Goal: Information Seeking & Learning: Learn about a topic

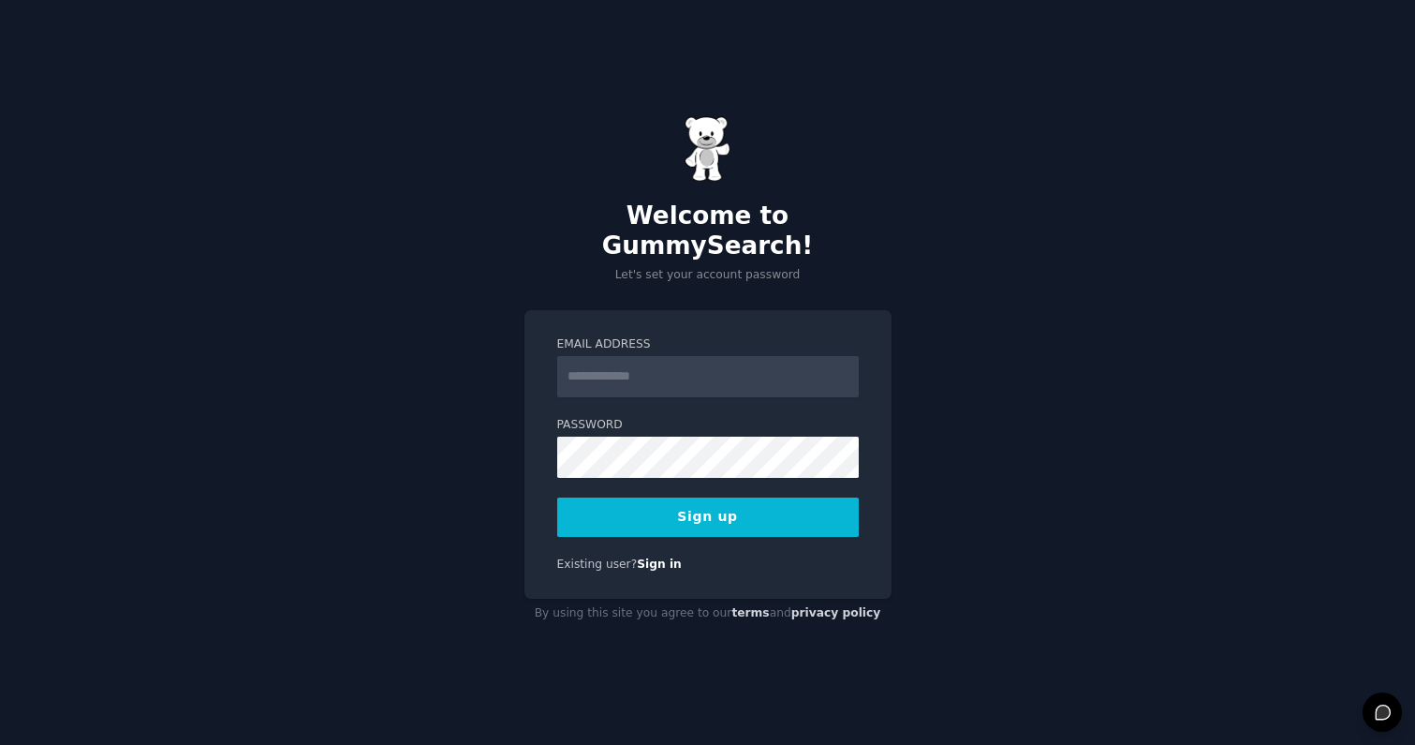
click at [625, 365] on input "Email Address" at bounding box center [708, 376] width 302 height 41
type input "**********"
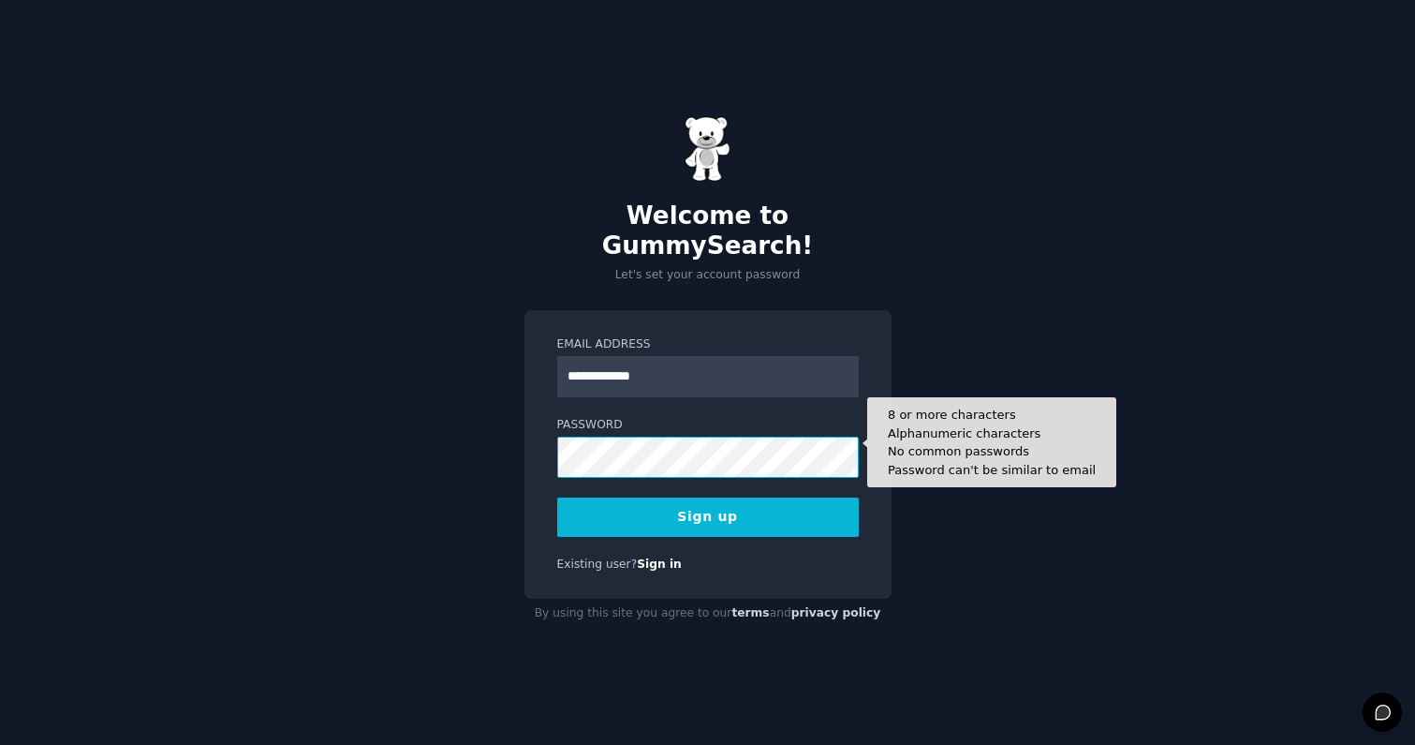
click at [557, 497] on button "Sign up" at bounding box center [708, 516] width 302 height 39
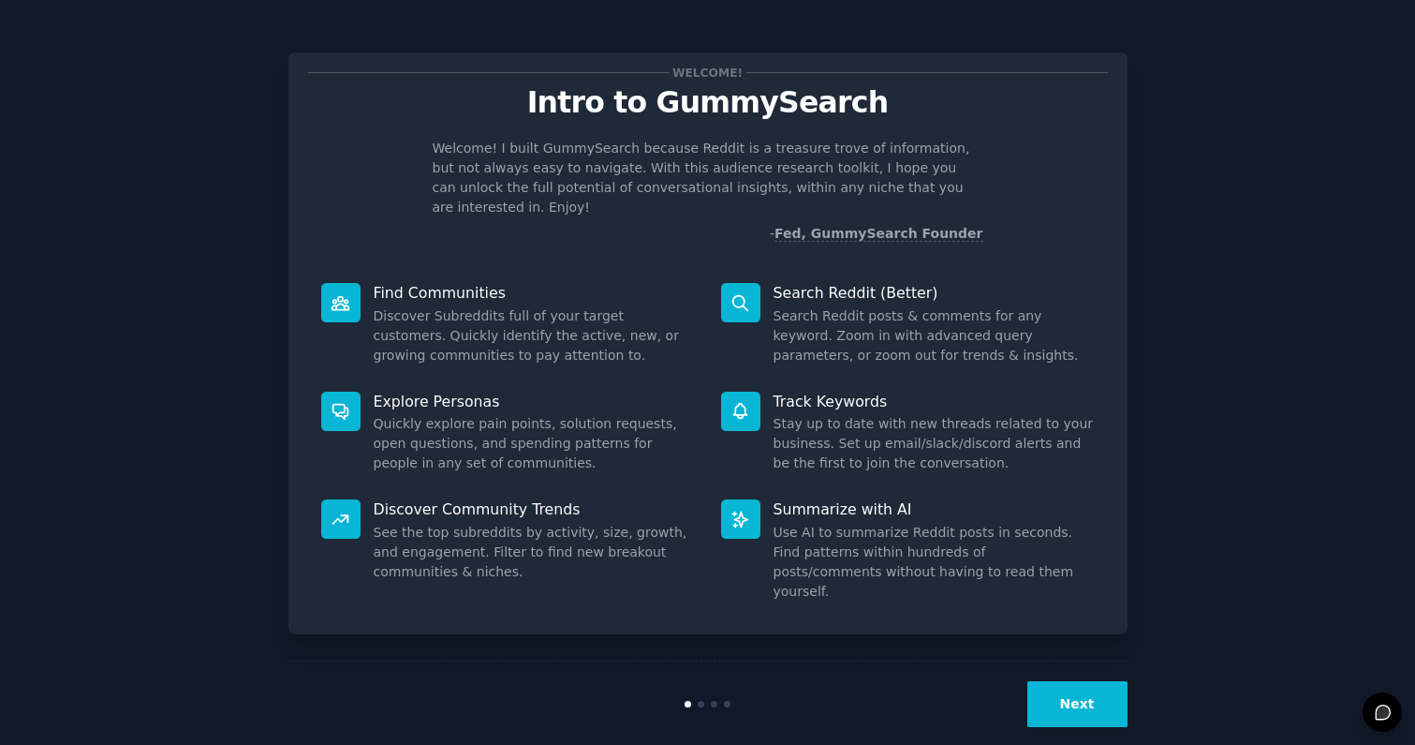
click at [1060, 685] on button "Next" at bounding box center [1077, 704] width 100 height 46
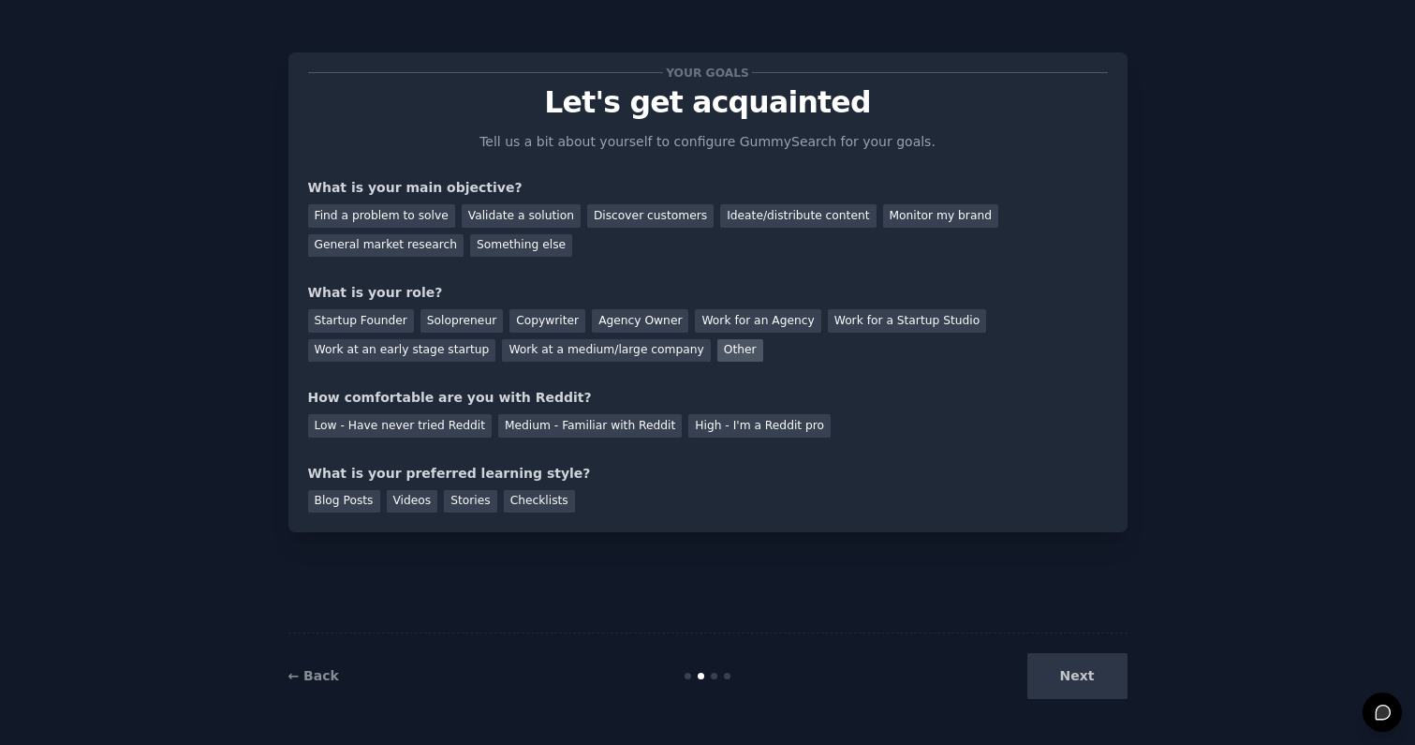
click at [717, 349] on div "Other" at bounding box center [740, 350] width 46 height 23
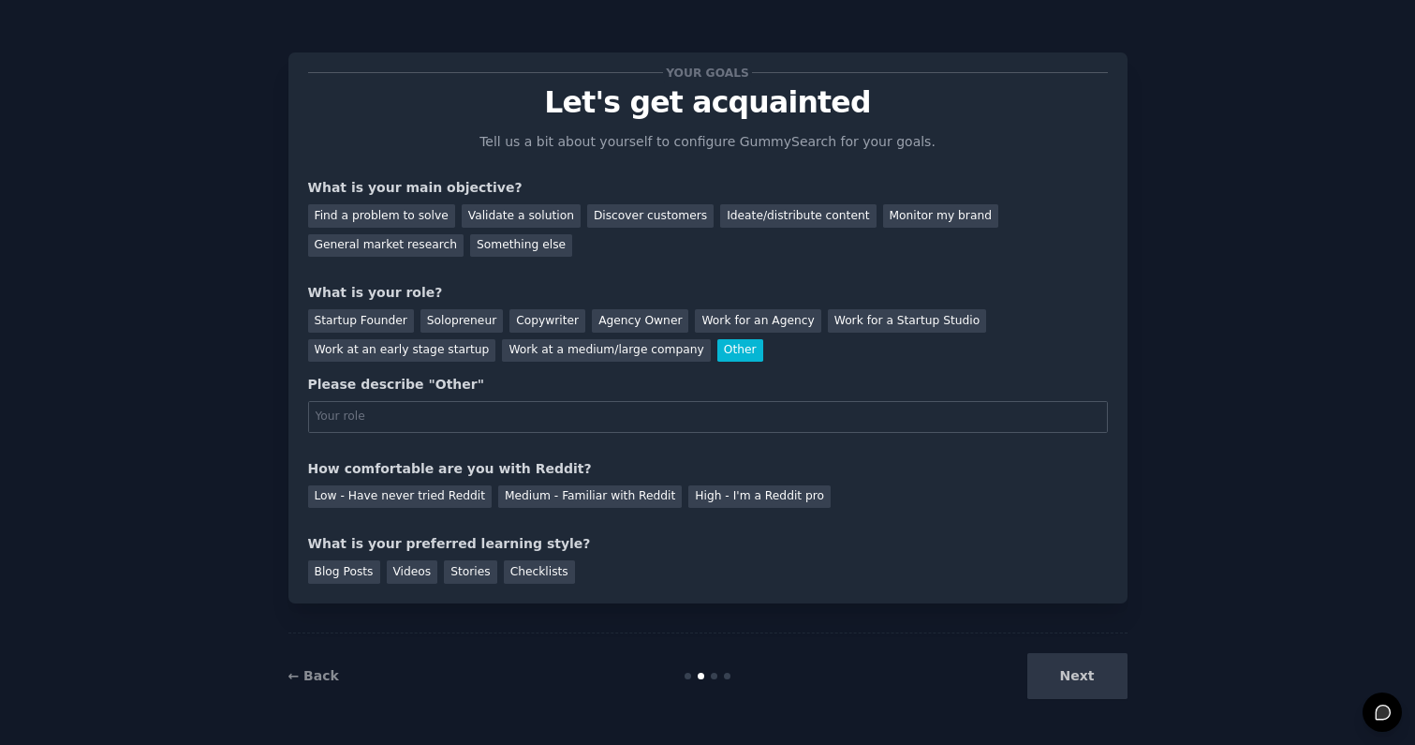
click at [524, 399] on div "Please describe "Other"" at bounding box center [708, 404] width 800 height 58
click at [518, 417] on input "text" at bounding box center [708, 417] width 800 height 32
type input "MBA Student"
click at [467, 499] on div "Low - Have never tried Reddit" at bounding box center [400, 496] width 184 height 23
click at [413, 574] on div "Videos" at bounding box center [413, 571] width 52 height 23
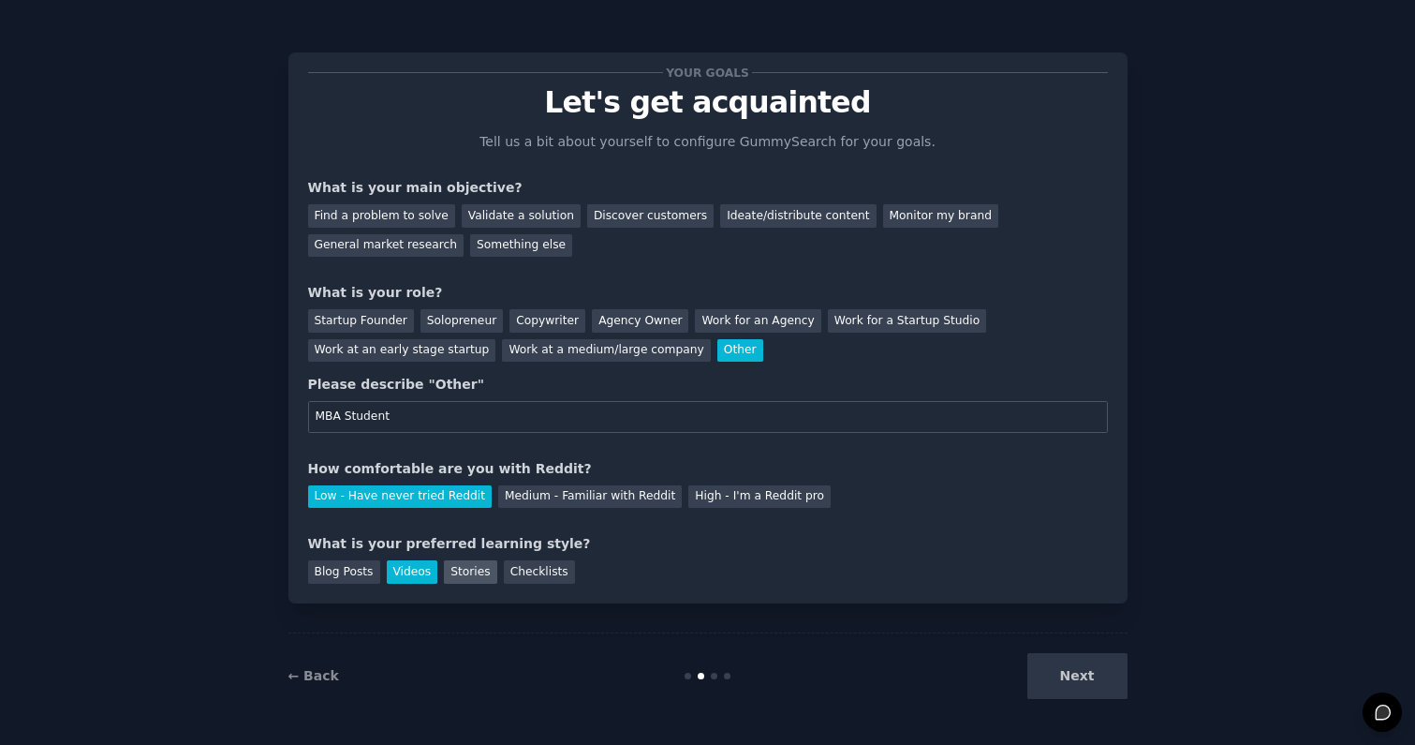
click at [465, 578] on div "Stories" at bounding box center [470, 571] width 52 height 23
click at [413, 576] on div "Videos" at bounding box center [413, 571] width 52 height 23
click at [587, 215] on div "Discover customers" at bounding box center [650, 215] width 126 height 23
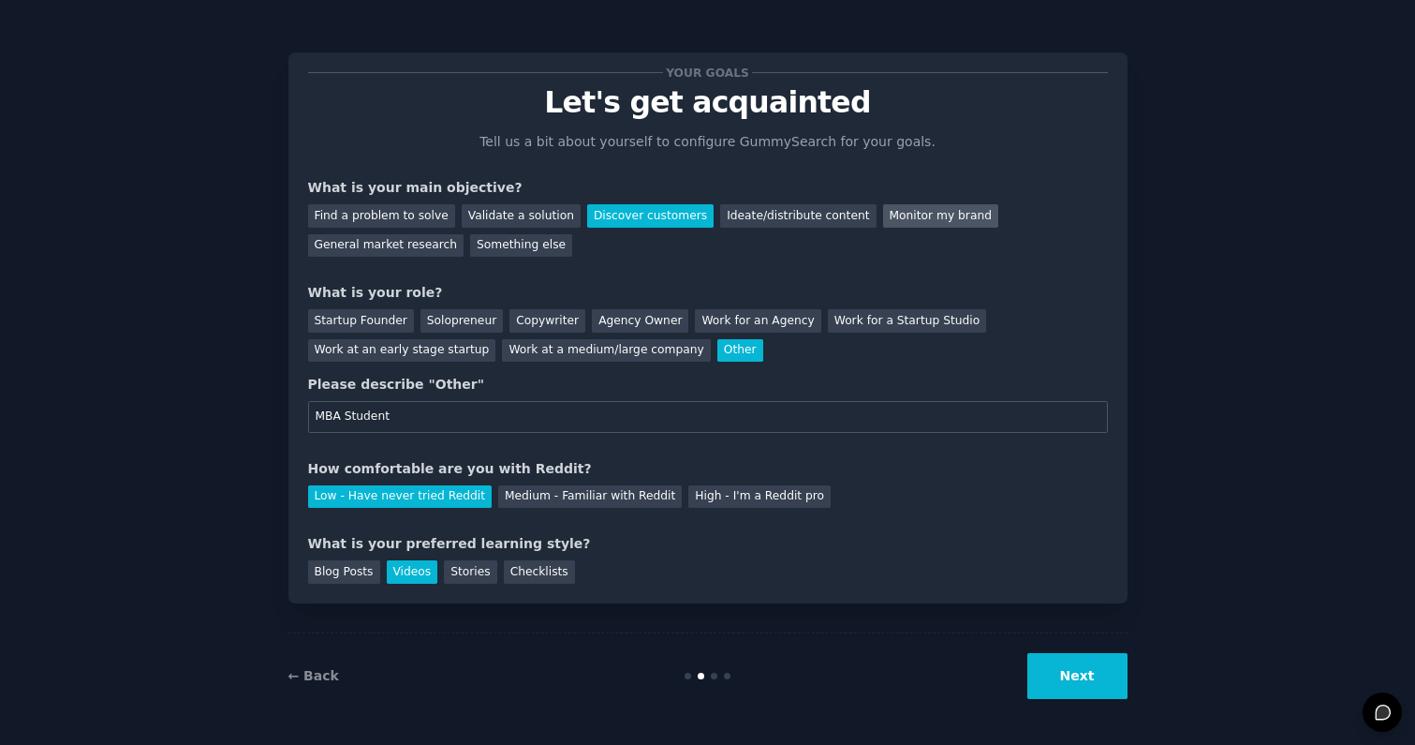
click at [931, 217] on div "Monitor my brand" at bounding box center [940, 215] width 115 height 23
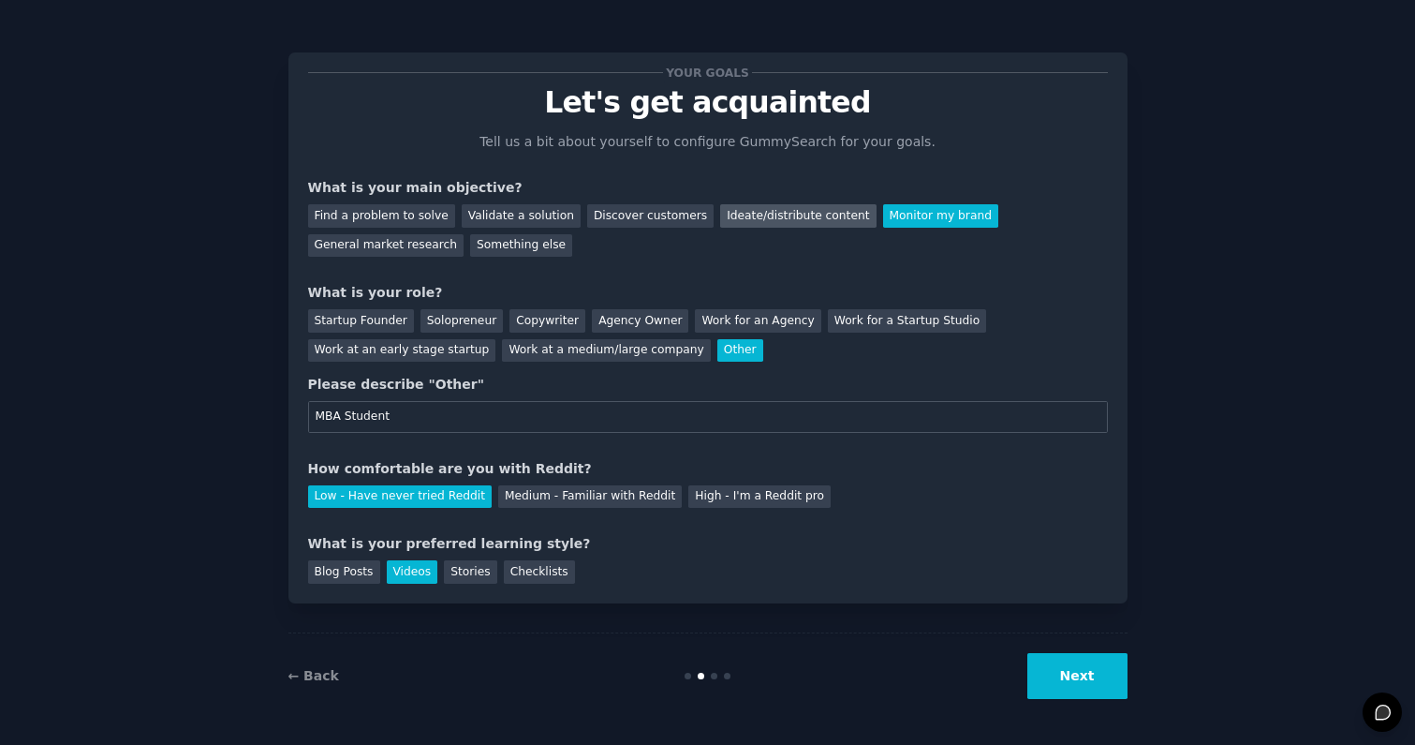
click at [779, 210] on div "Ideate/distribute content" at bounding box center [797, 215] width 155 height 23
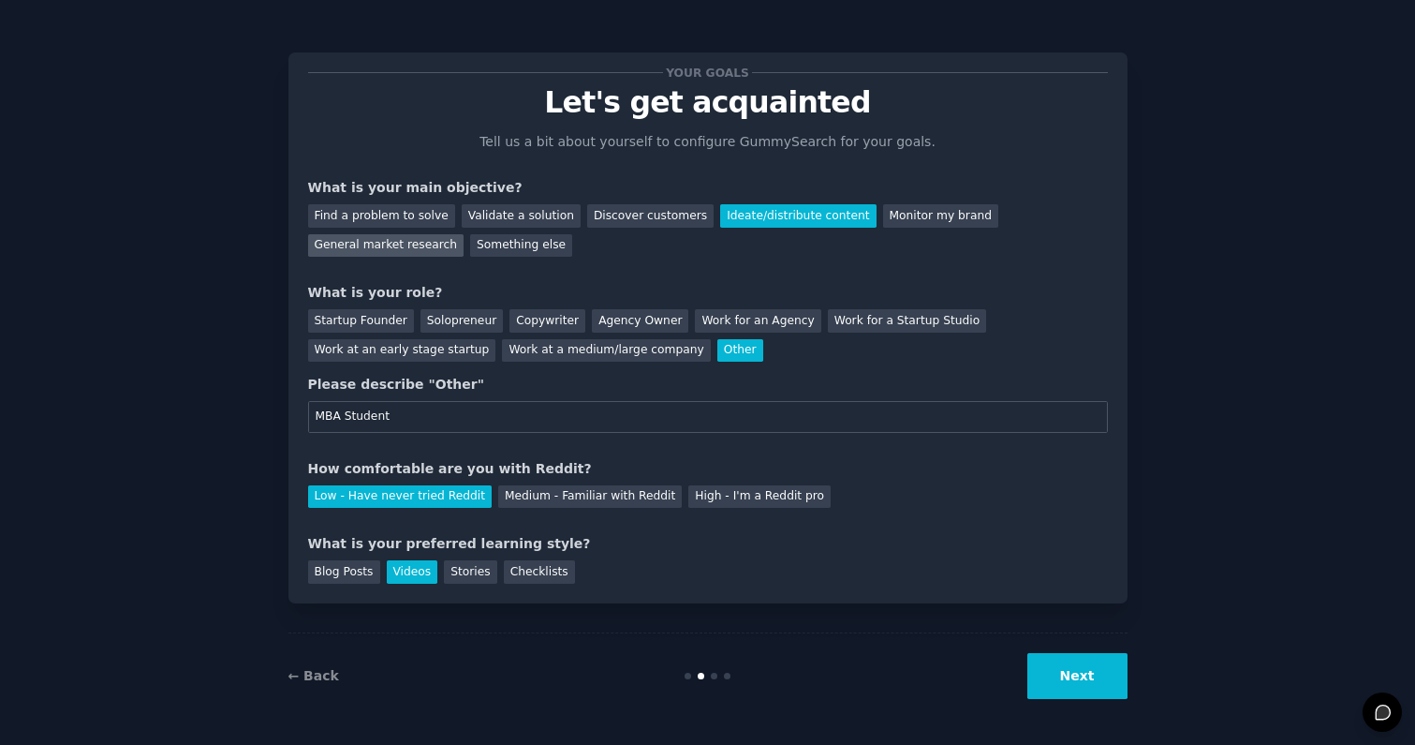
click at [415, 251] on div "General market research" at bounding box center [386, 245] width 156 height 23
click at [1091, 675] on button "Next" at bounding box center [1077, 676] width 100 height 46
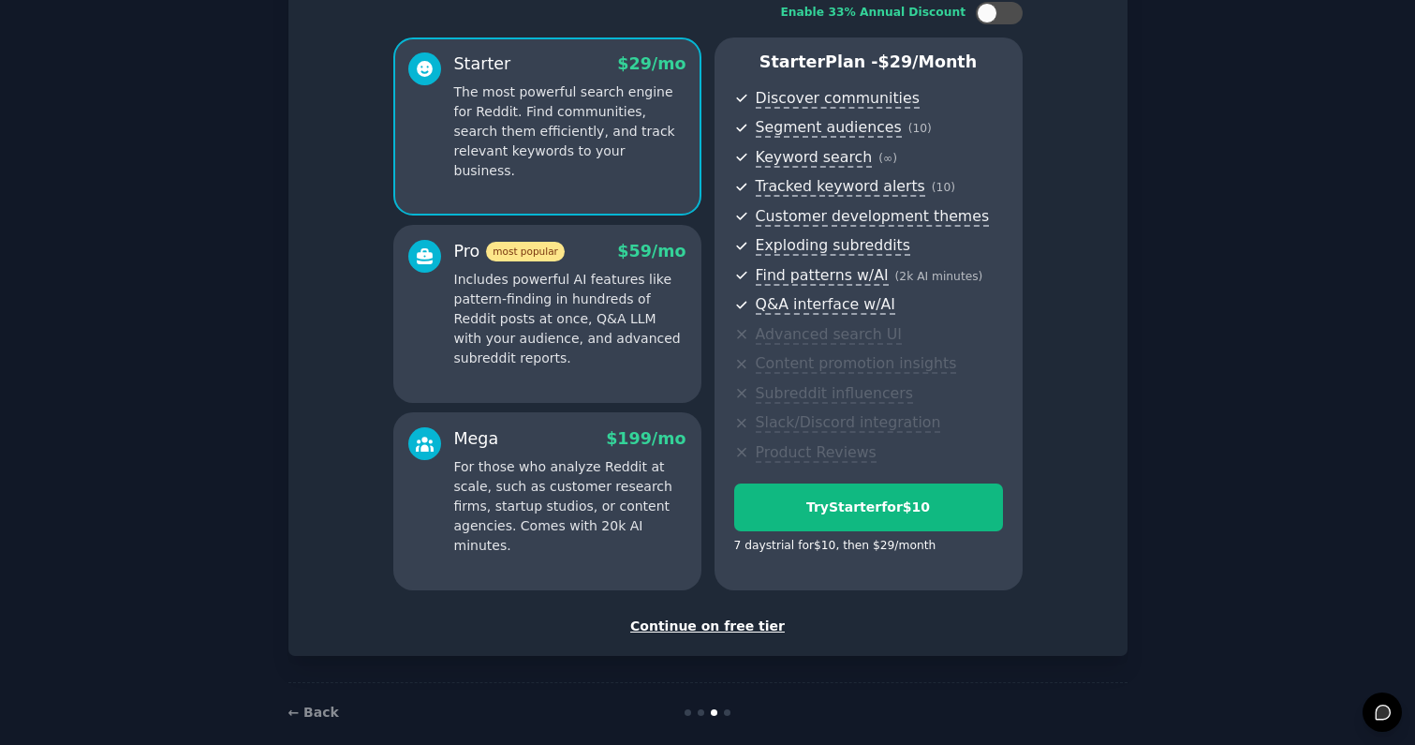
scroll to position [154, 0]
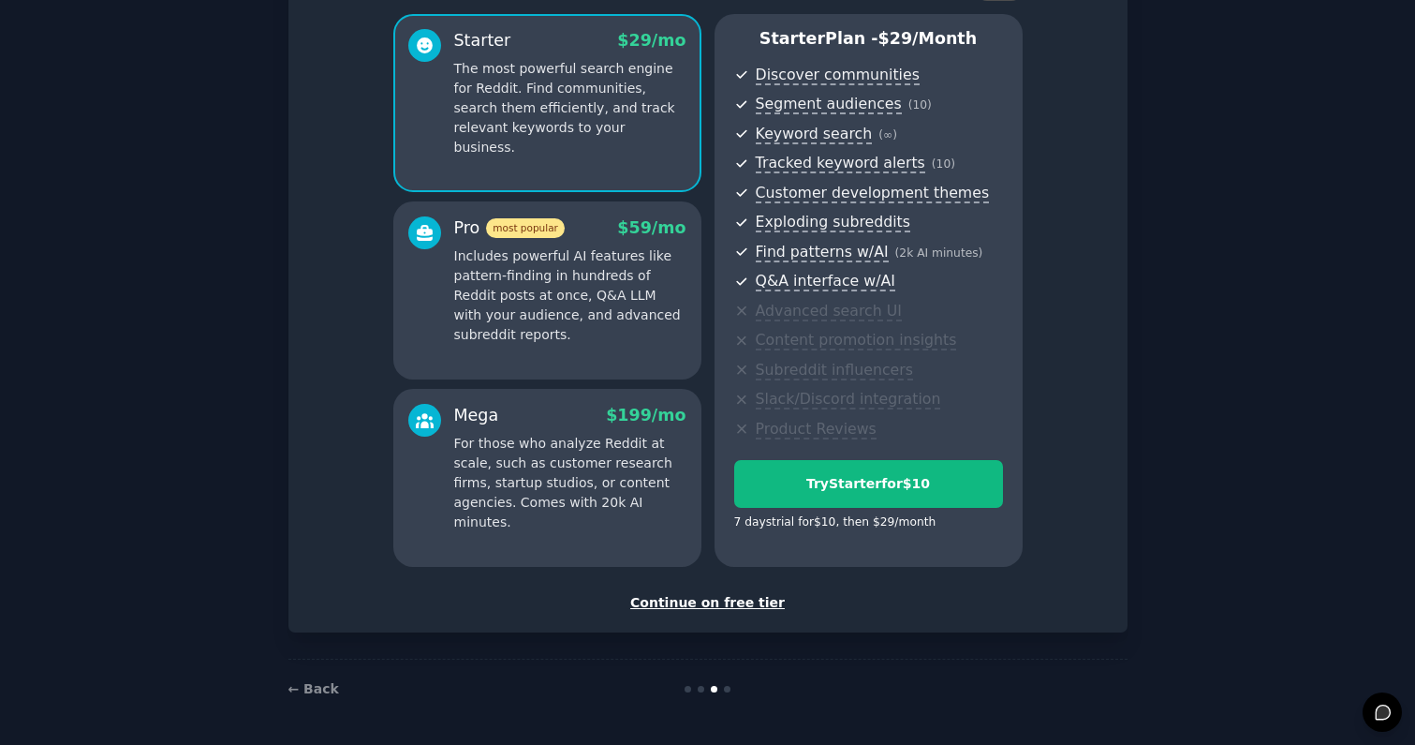
click at [717, 605] on div "Continue on free tier" at bounding box center [708, 603] width 800 height 20
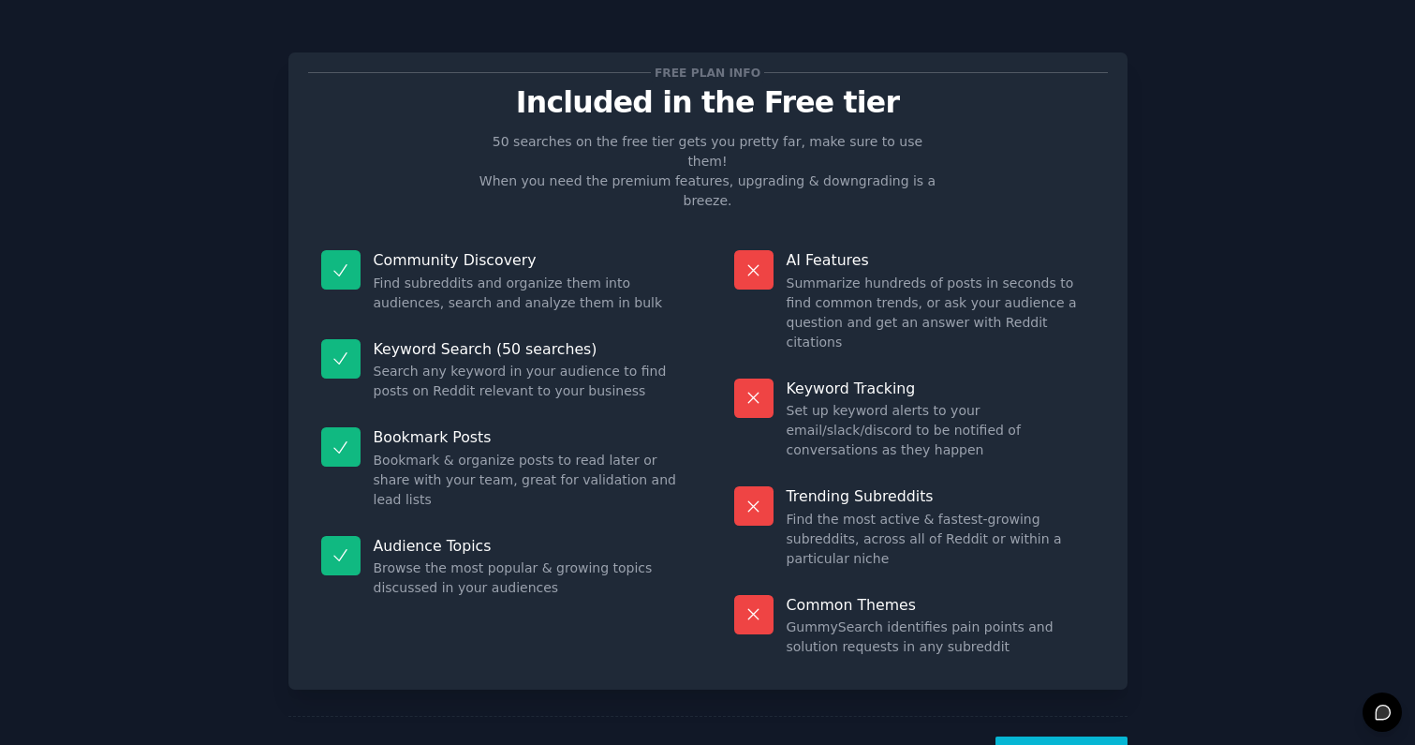
click at [1060, 736] on button "Let's Go!" at bounding box center [1060, 759] width 131 height 46
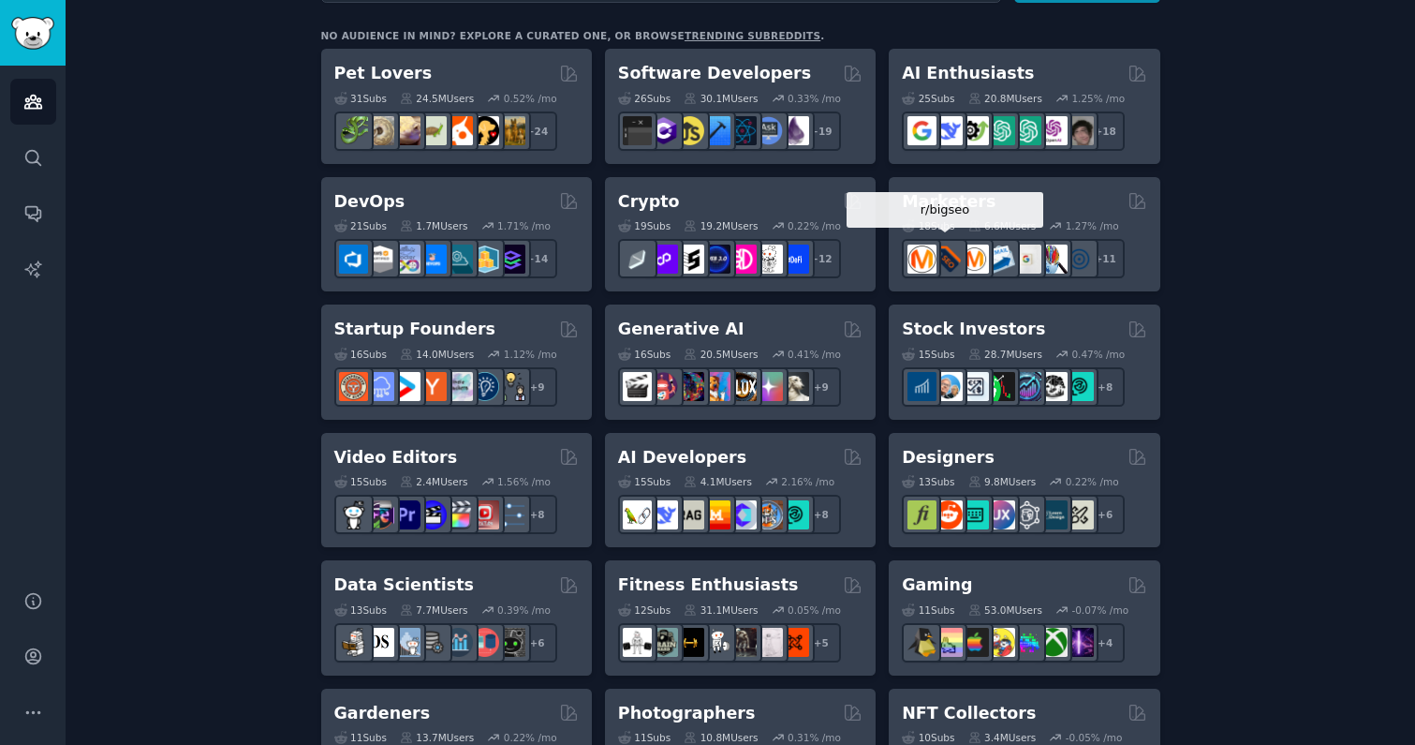
scroll to position [345, 0]
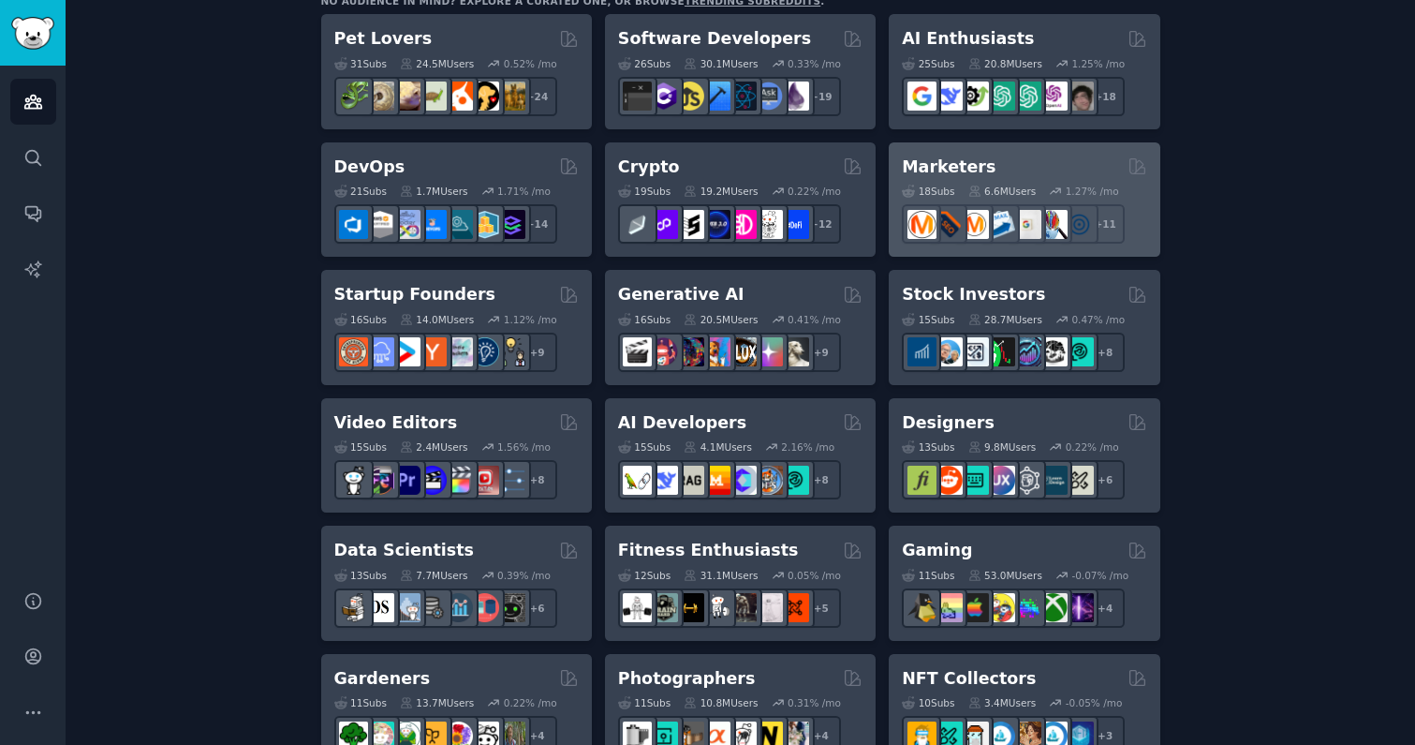
click at [994, 164] on div "Marketers" at bounding box center [1024, 166] width 244 height 23
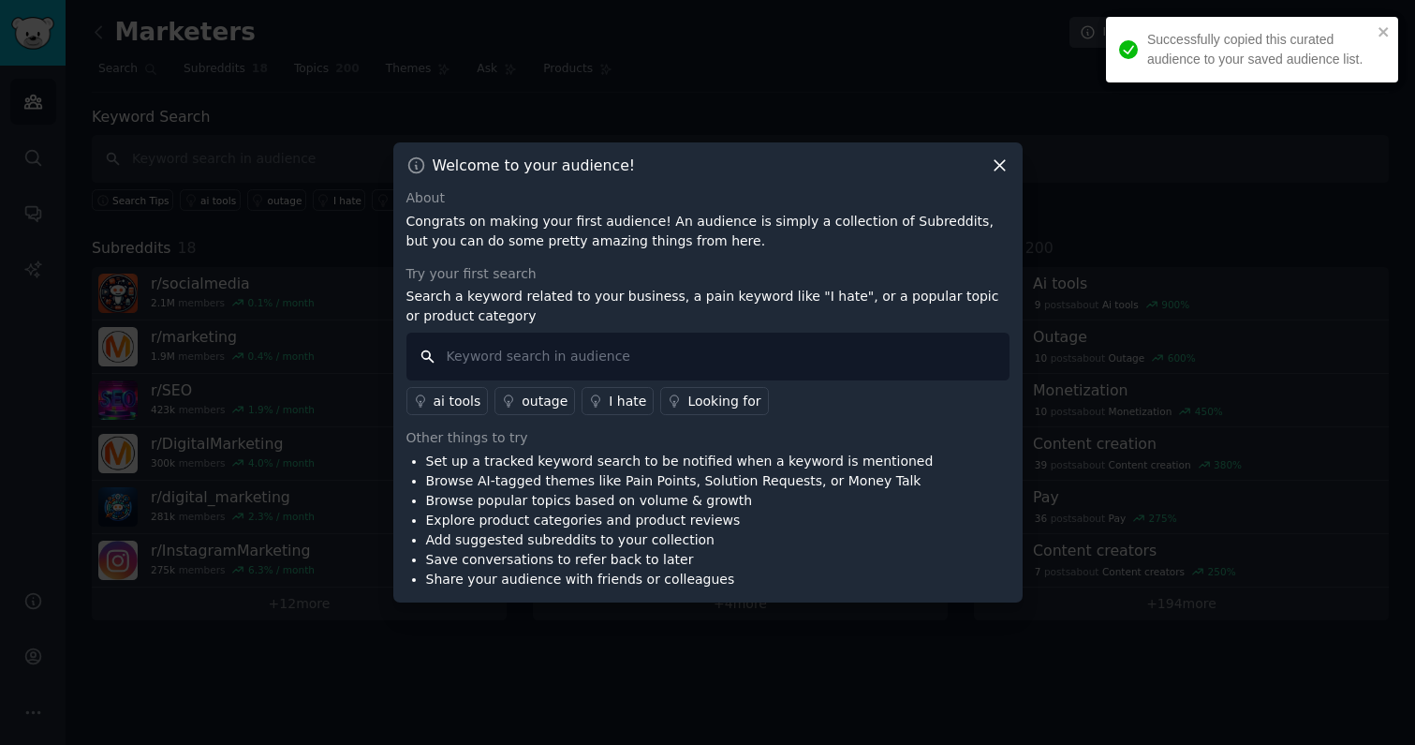
click at [581, 371] on input "text" at bounding box center [707, 356] width 603 height 48
type input "sports"
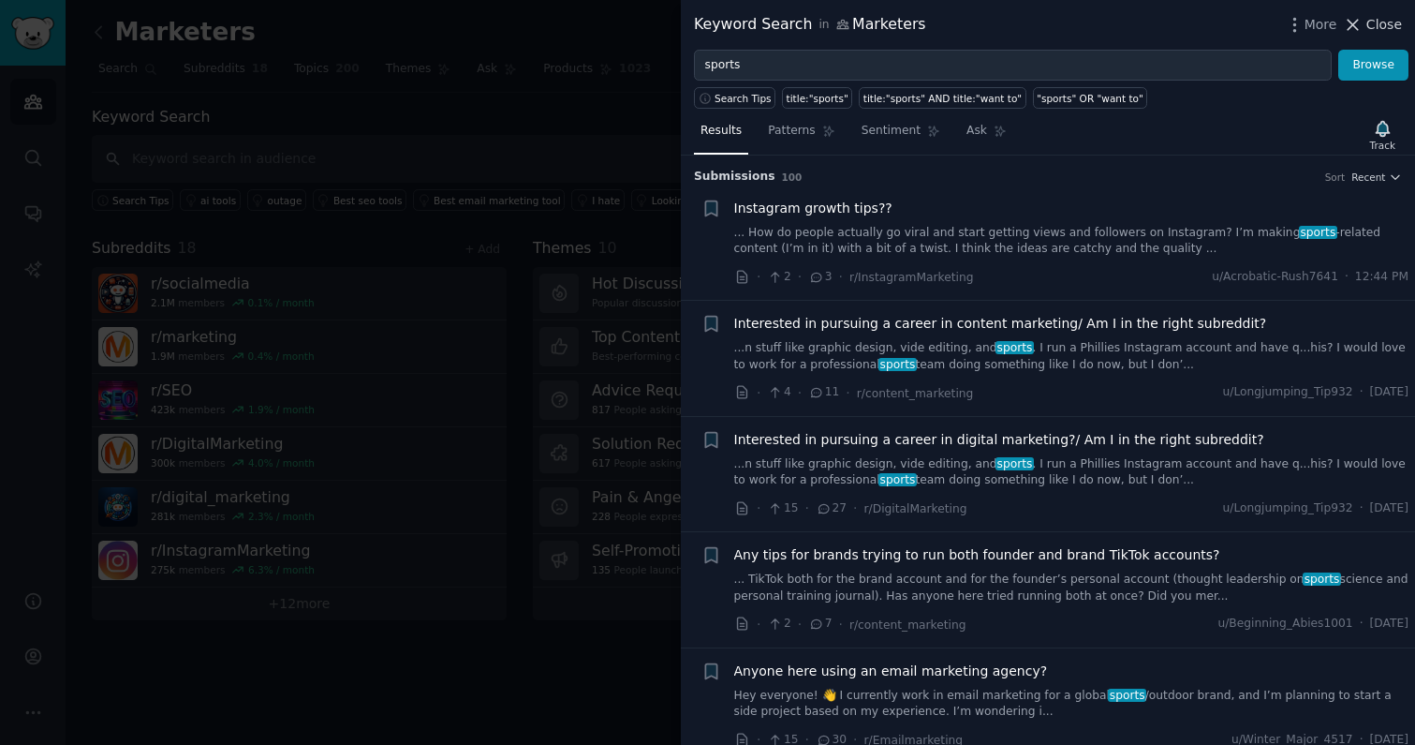
click at [1370, 26] on span "Close" at bounding box center [1384, 25] width 36 height 20
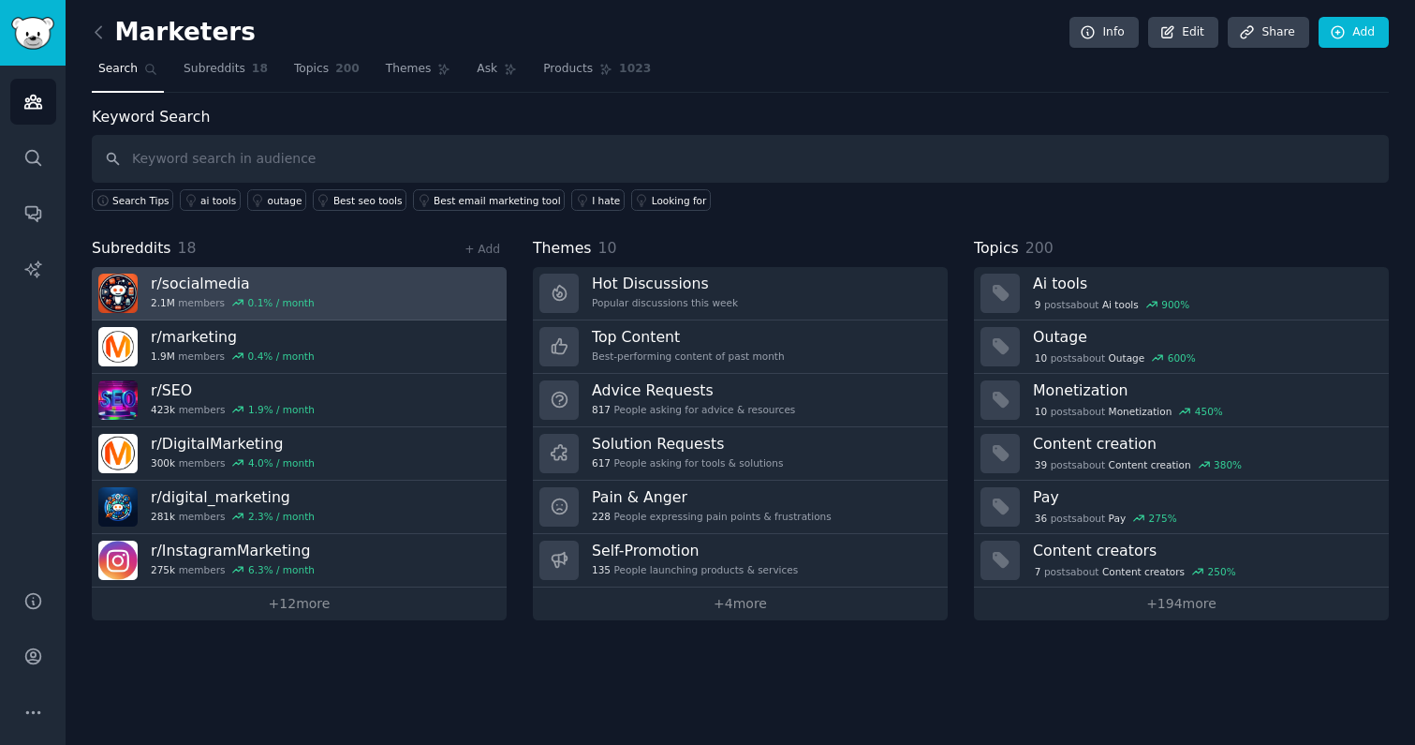
click at [248, 296] on div "0.1 % / month" at bounding box center [281, 302] width 66 height 13
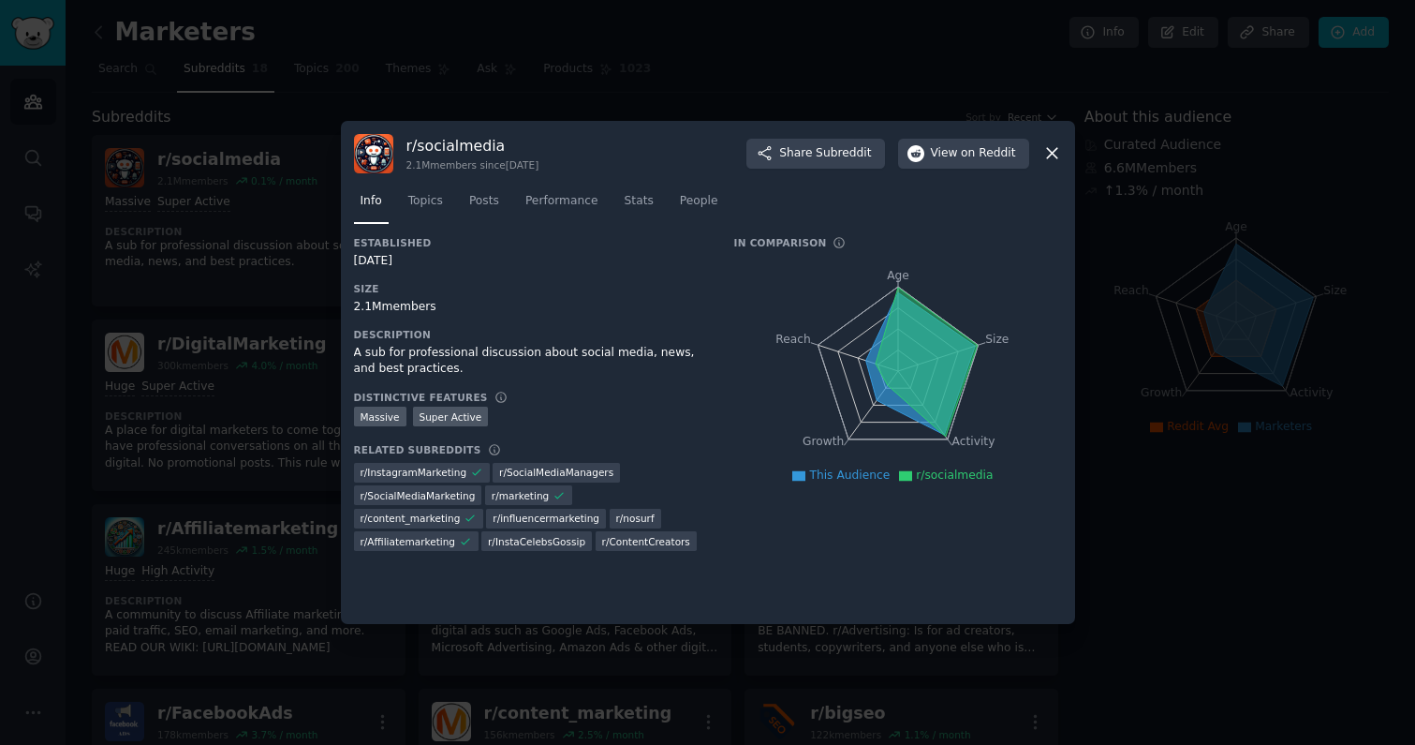
click at [1049, 145] on icon at bounding box center [1052, 153] width 20 height 20
